Goal: Information Seeking & Learning: Learn about a topic

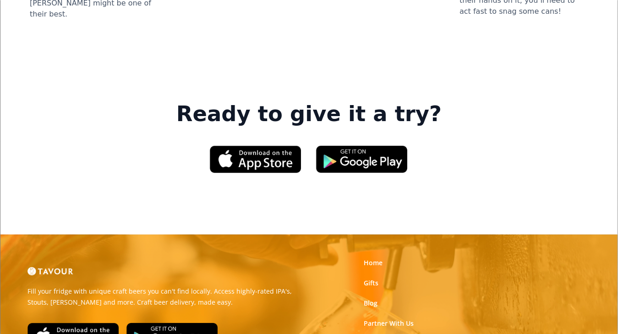
scroll to position [1324, 0]
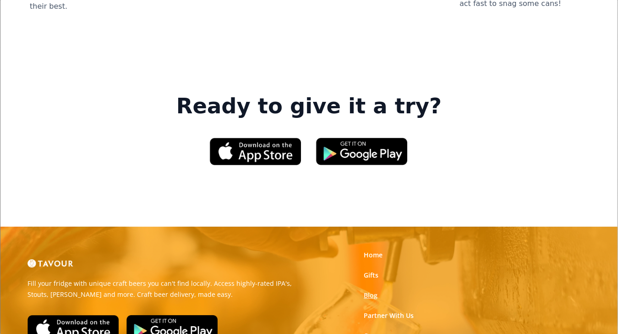
click at [370, 291] on link "Blog" at bounding box center [371, 295] width 14 height 9
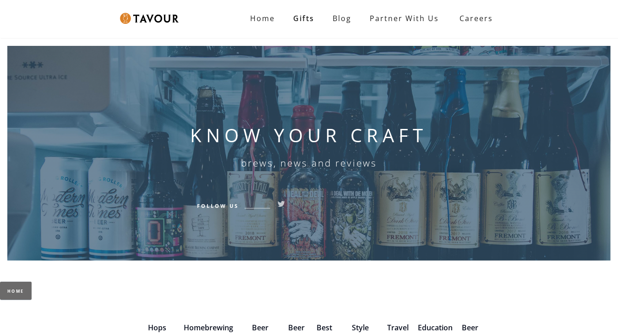
click at [370, 168] on h6 "brews, news and reviews" at bounding box center [309, 162] width 136 height 11
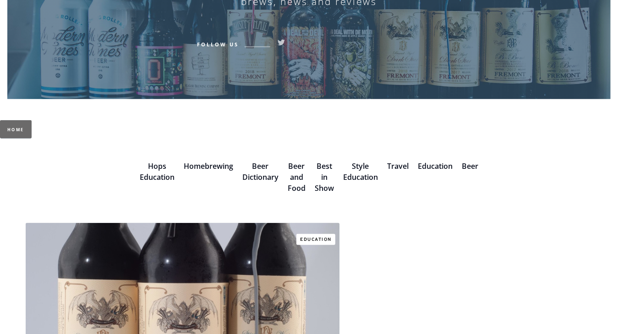
scroll to position [160, 0]
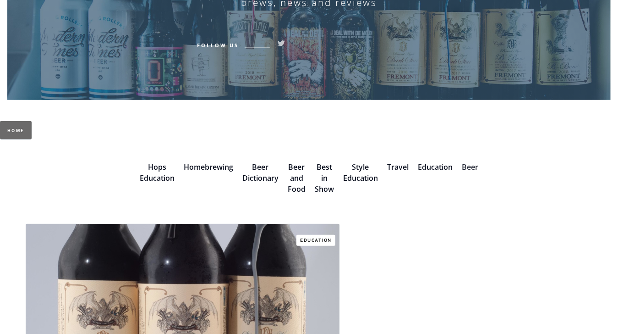
click at [473, 169] on link "Beer" at bounding box center [470, 167] width 16 height 10
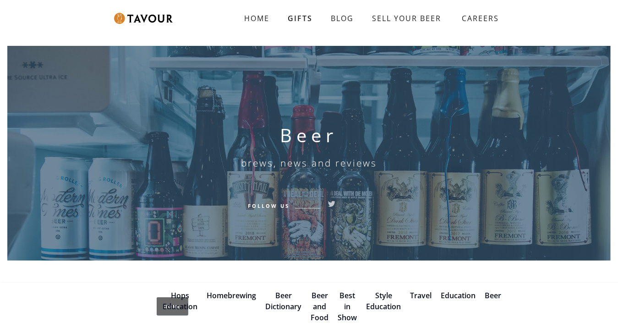
click at [473, 169] on div "Beer brews, news and reviews Follow Us" at bounding box center [309, 149] width 567 height 206
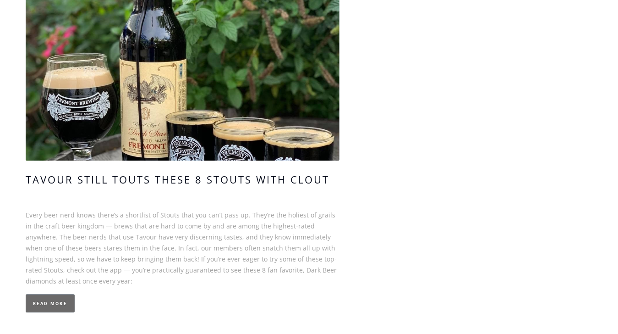
scroll to position [1117, 0]
